Goal: Navigation & Orientation: Understand site structure

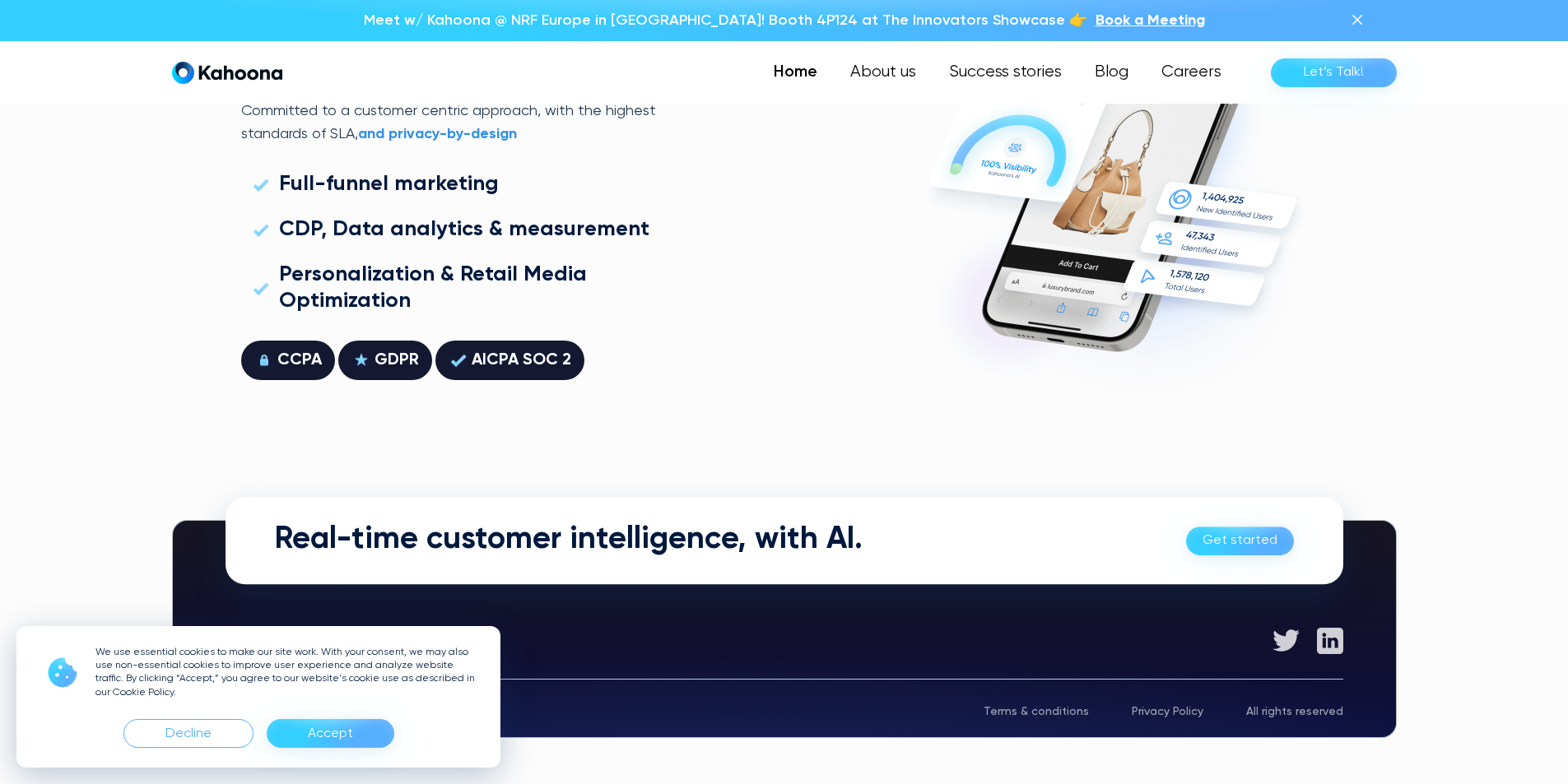
scroll to position [4708, 0]
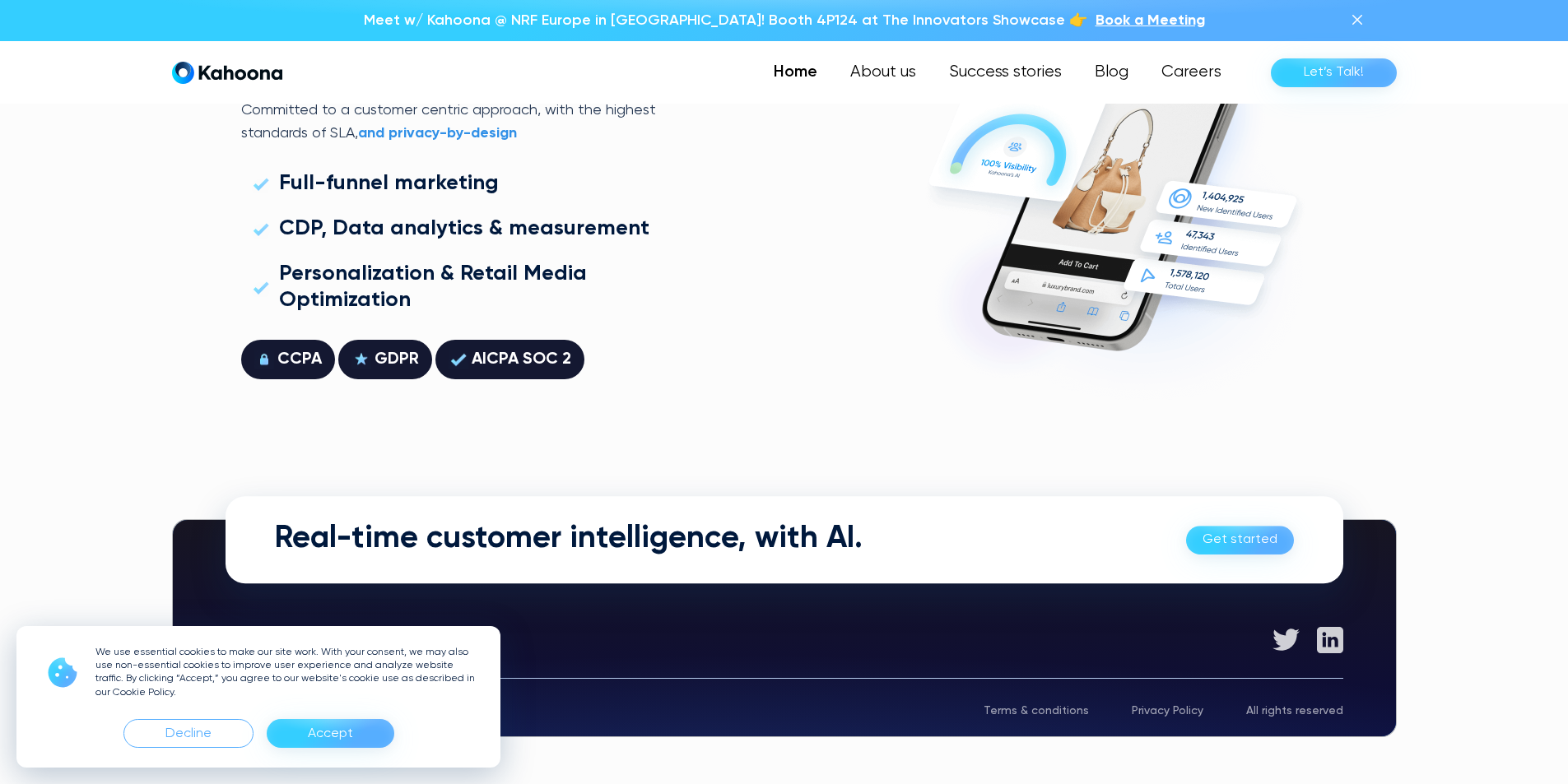
click at [339, 743] on div "Accept" at bounding box center [331, 733] width 46 height 26
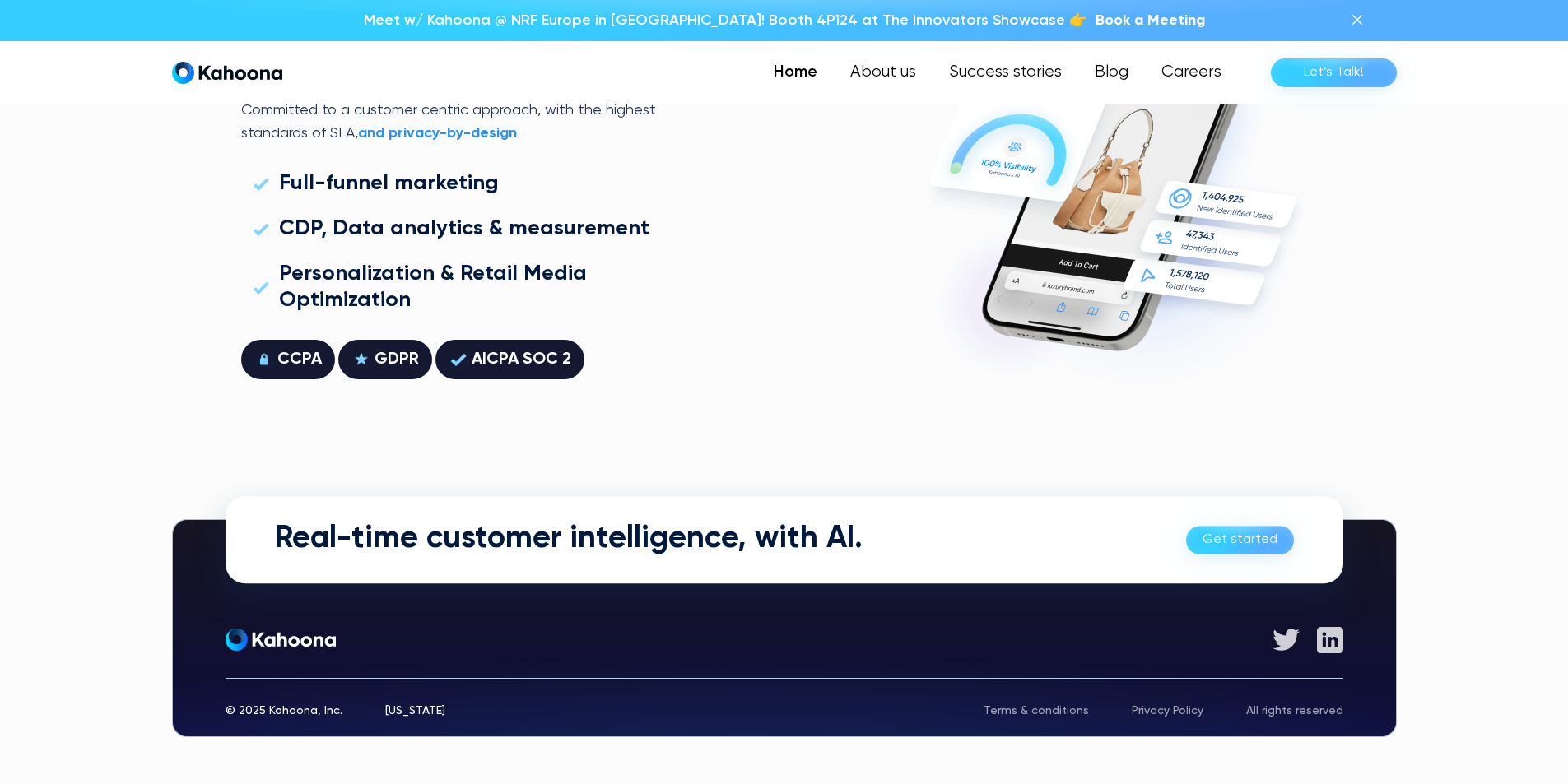
click at [1058, 708] on div "Terms & conditions" at bounding box center [1036, 710] width 105 height 12
click at [1165, 706] on div "Privacy Policy" at bounding box center [1167, 710] width 72 height 12
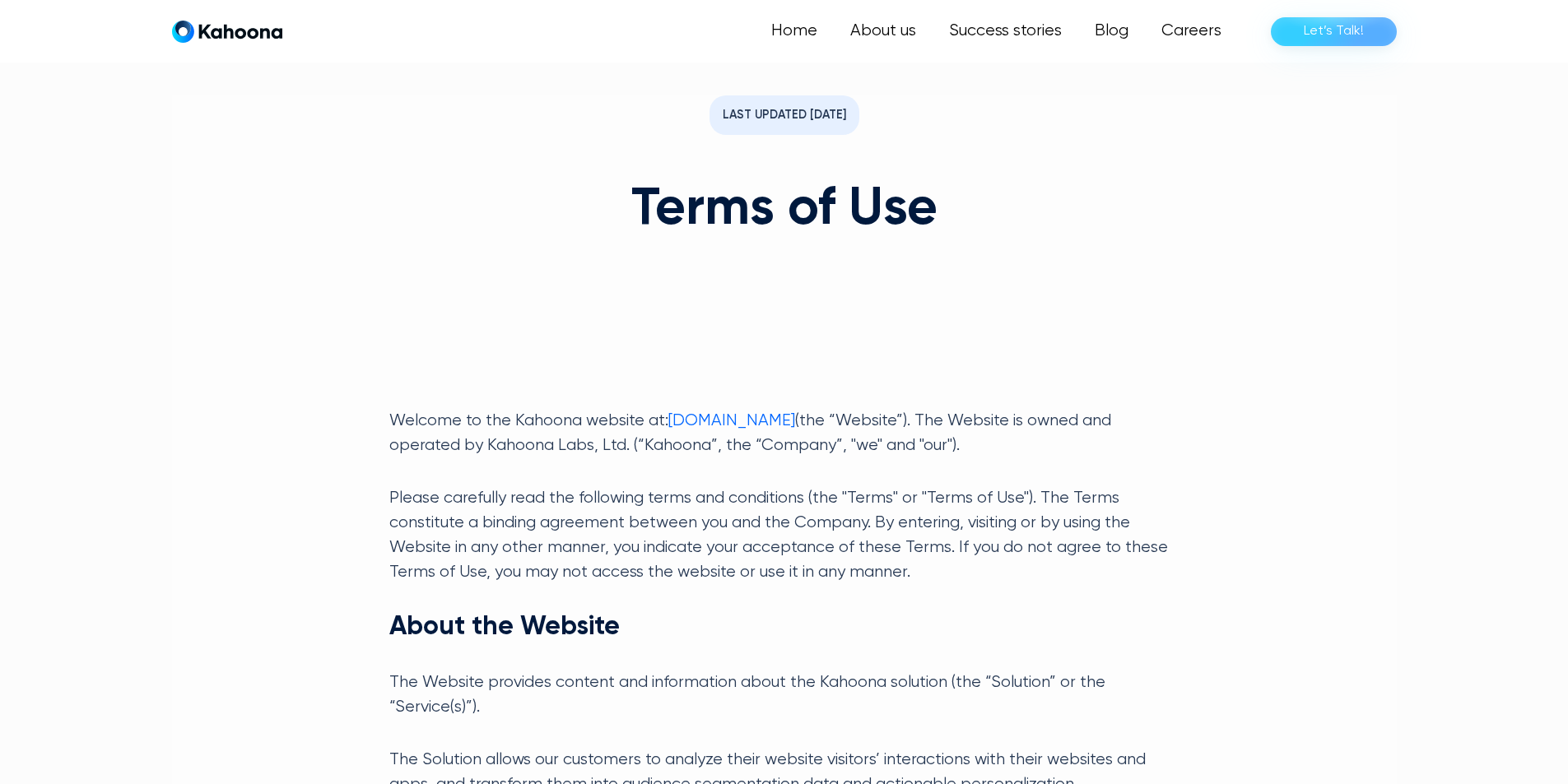
scroll to position [4026, 0]
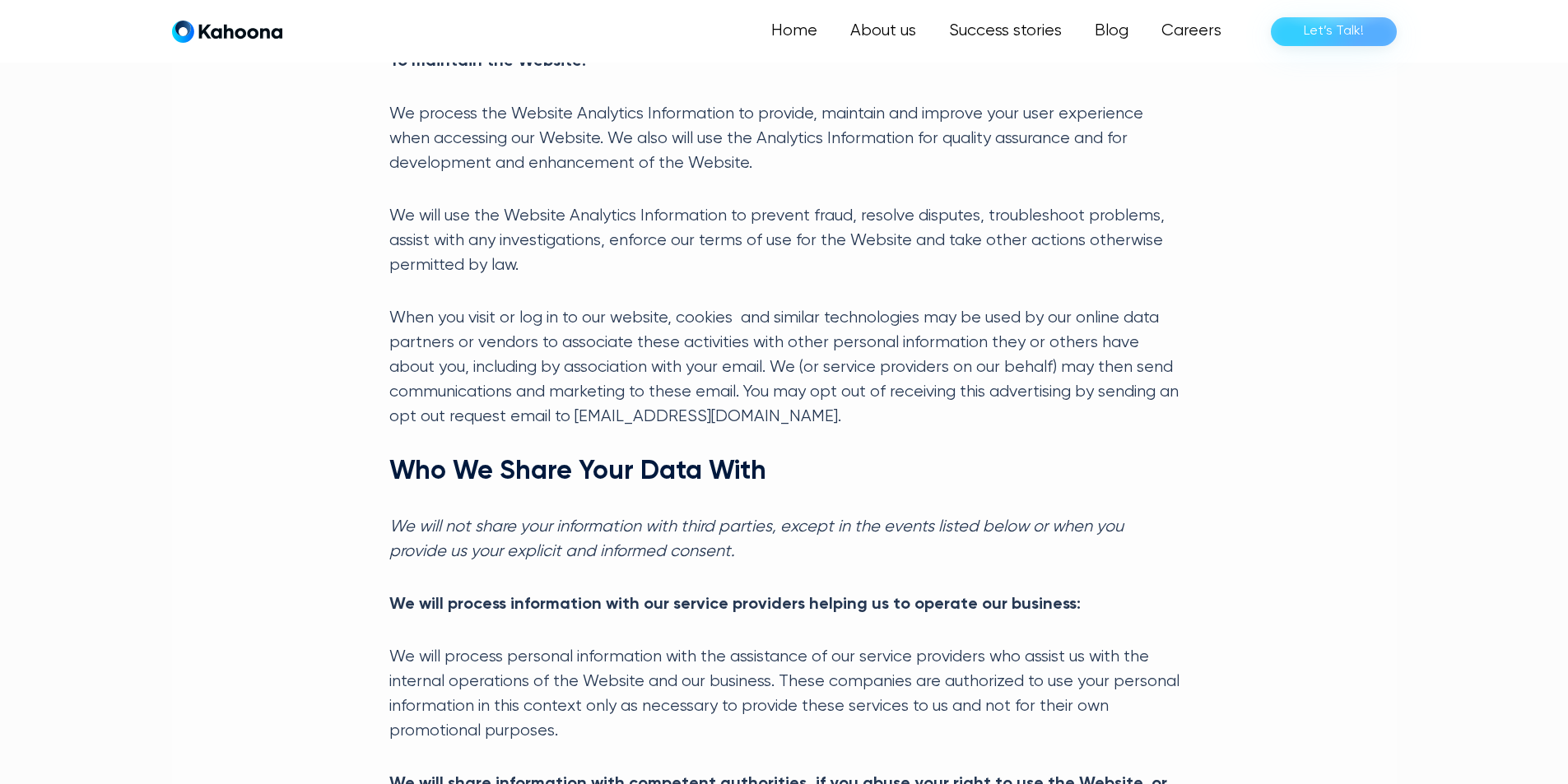
scroll to position [2772, 0]
